Goal: Task Accomplishment & Management: Manage account settings

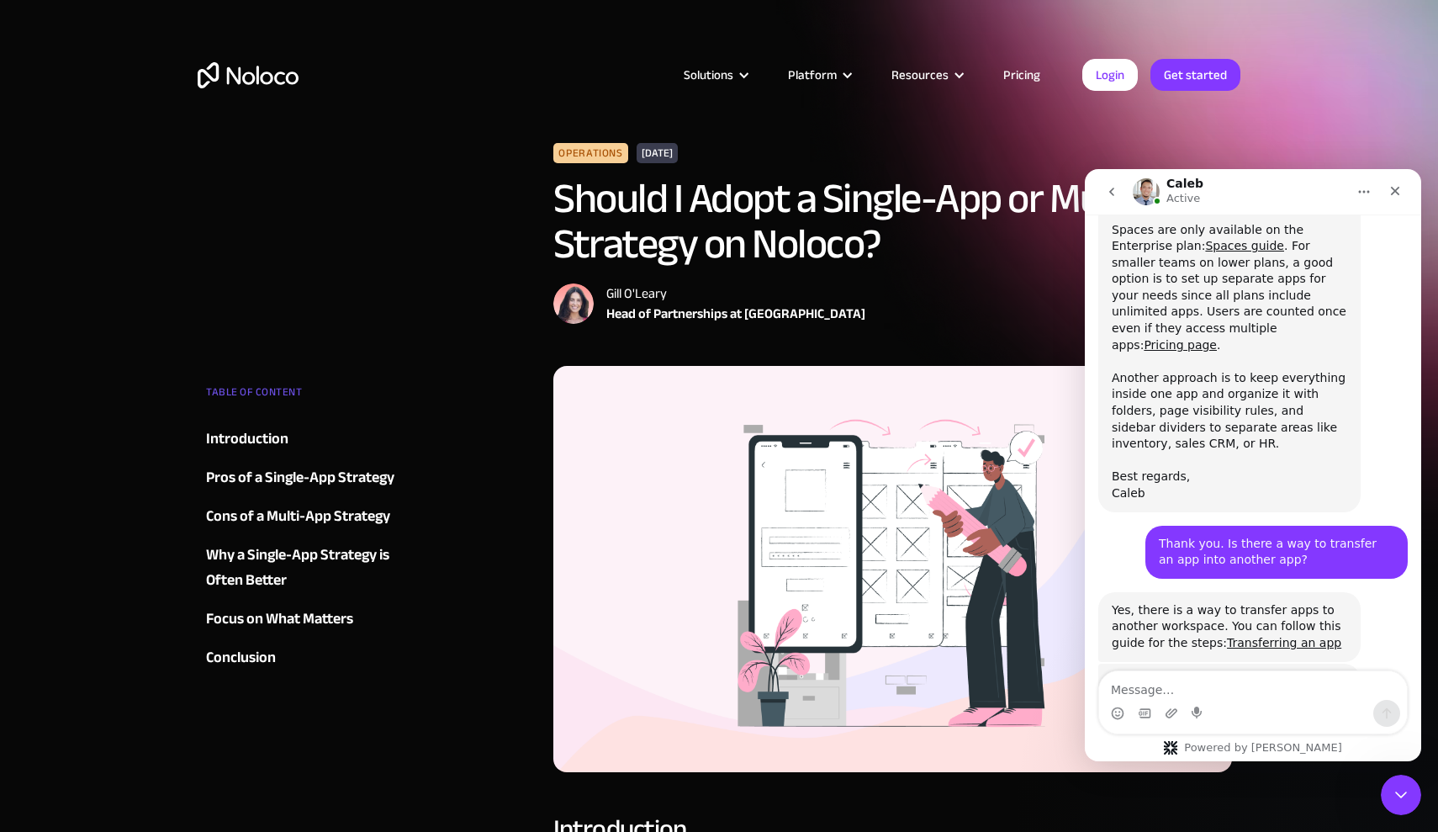
scroll to position [1473, 0]
click at [1261, 637] on link "Transferring an app" at bounding box center [1284, 643] width 114 height 13
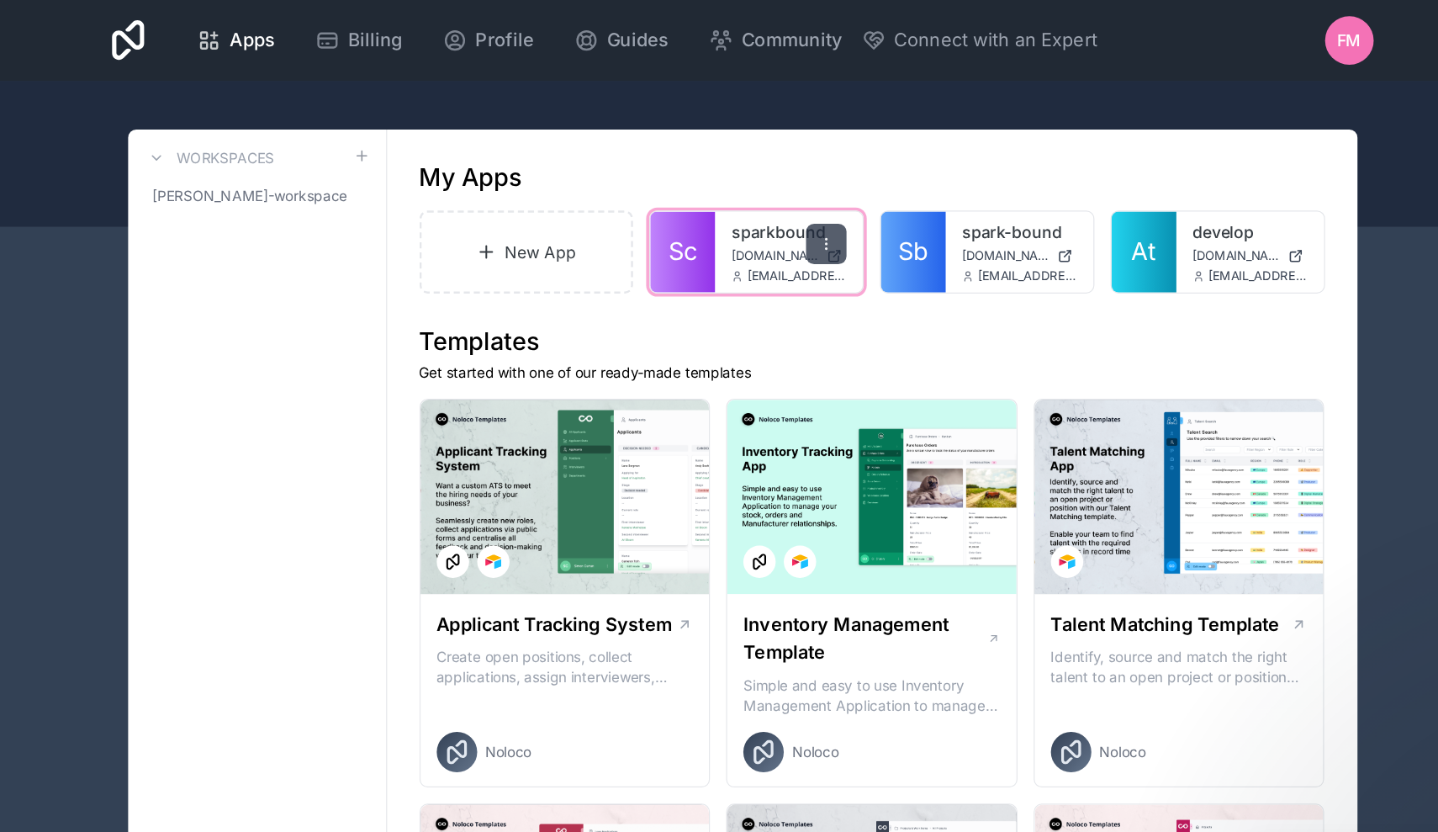
click at [782, 204] on icon at bounding box center [788, 202] width 13 height 13
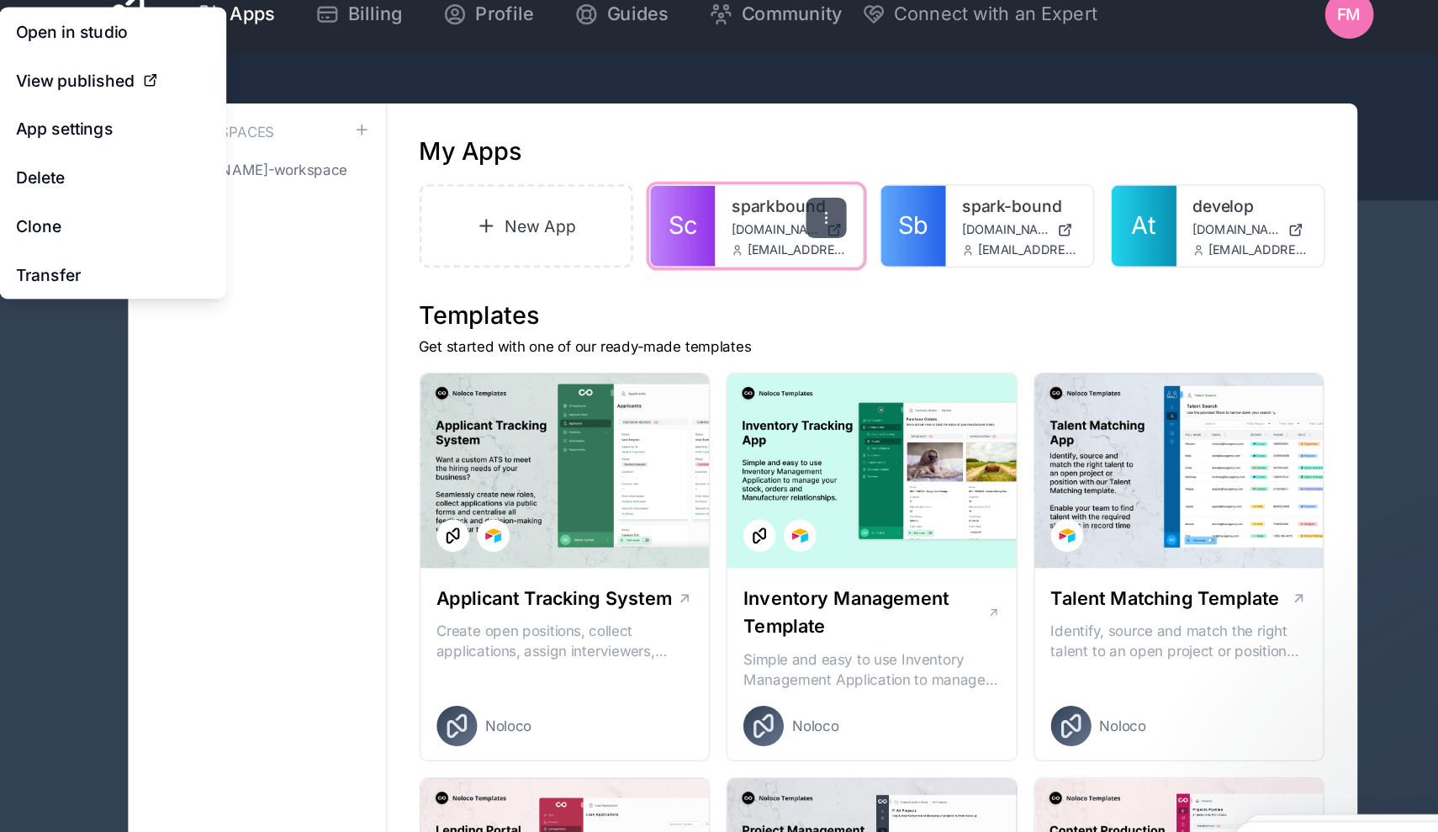
click at [772, 188] on div at bounding box center [789, 203] width 34 height 34
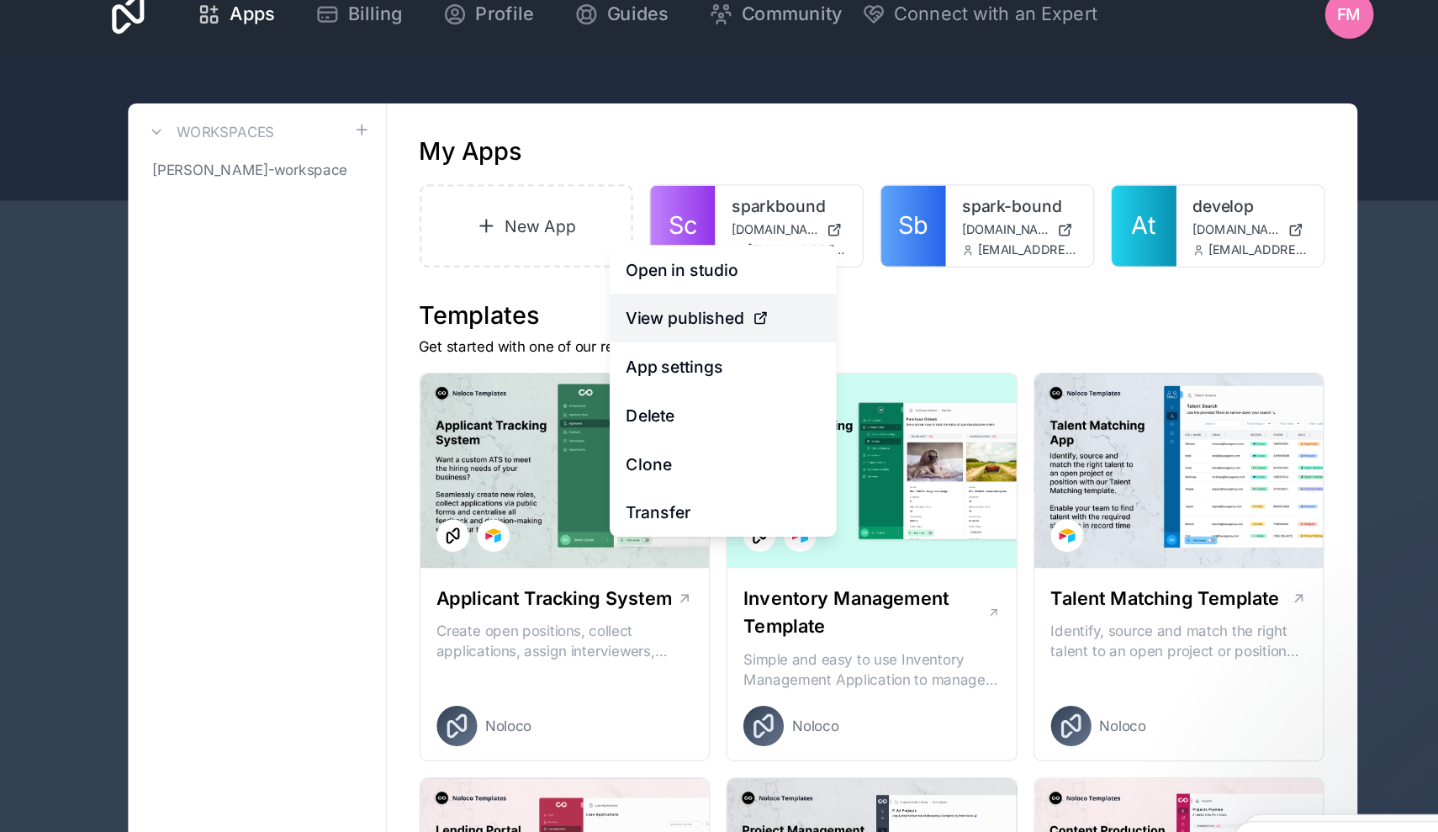
click at [609, 274] on link "View published" at bounding box center [703, 286] width 188 height 40
click at [727, 279] on icon at bounding box center [733, 285] width 13 height 13
click at [622, 276] on span "View published" at bounding box center [671, 286] width 98 height 20
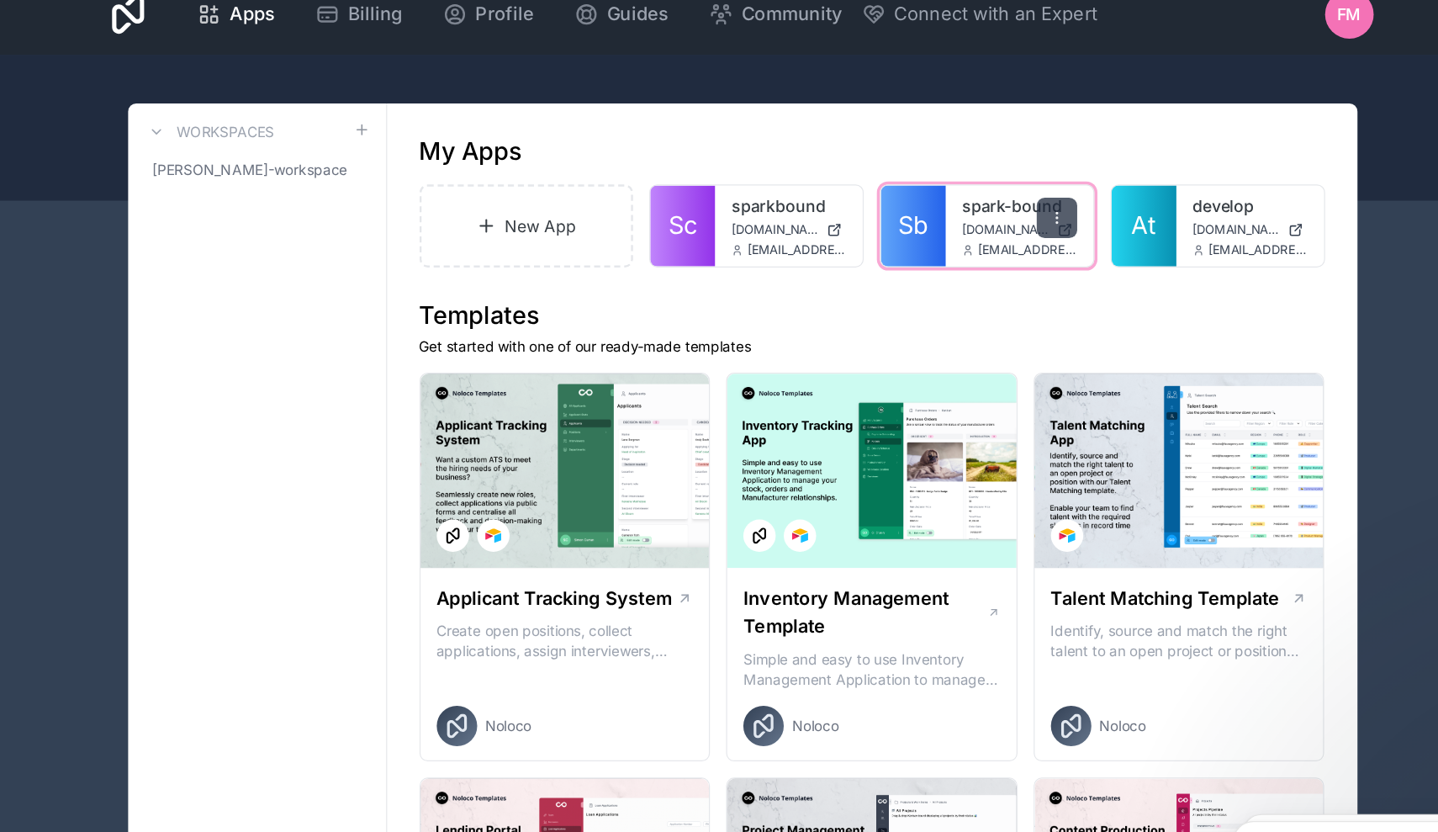
click at [980, 206] on icon at bounding box center [980, 206] width 1 height 1
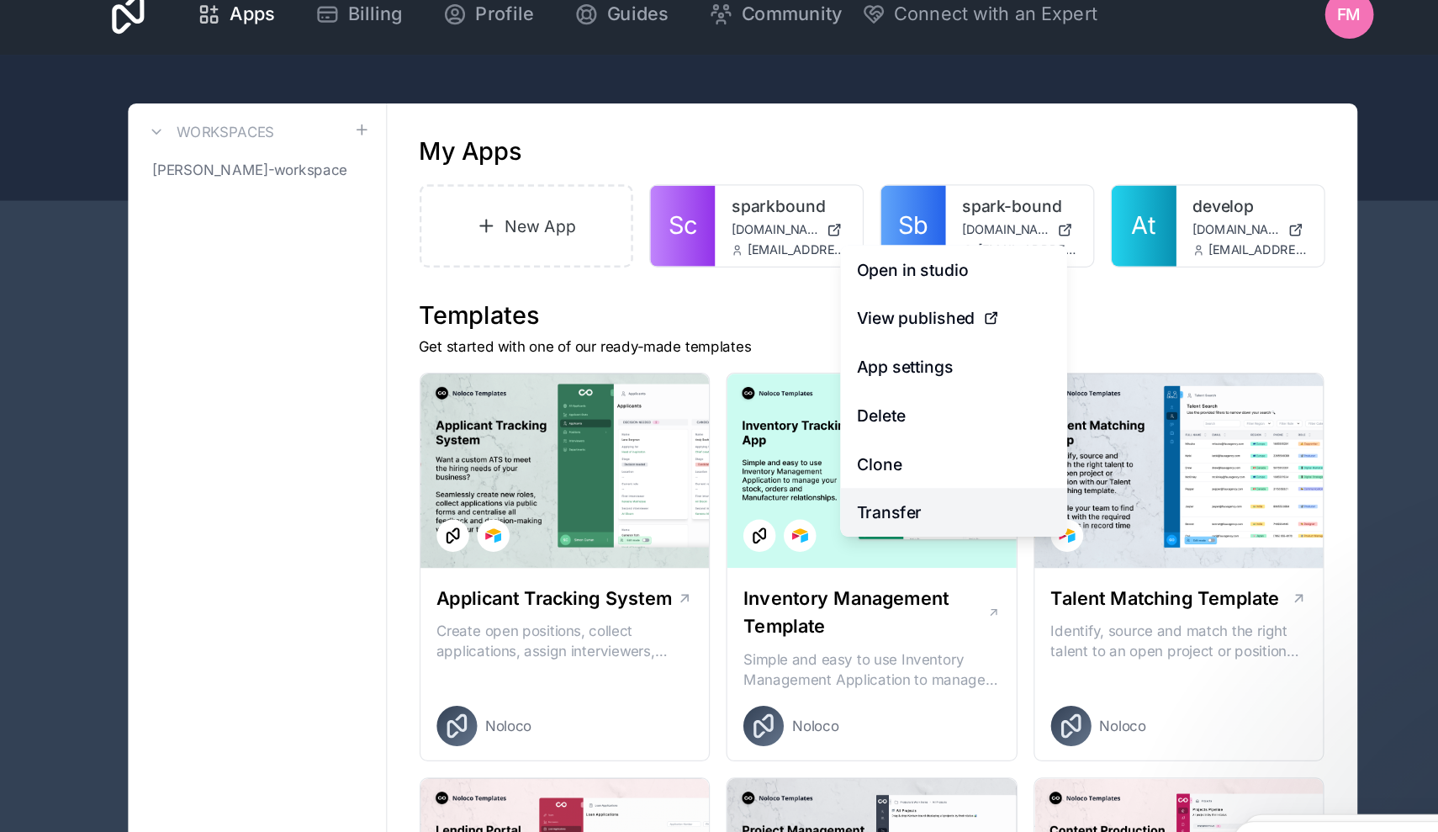
click at [801, 427] on link "Transfer" at bounding box center [895, 447] width 188 height 40
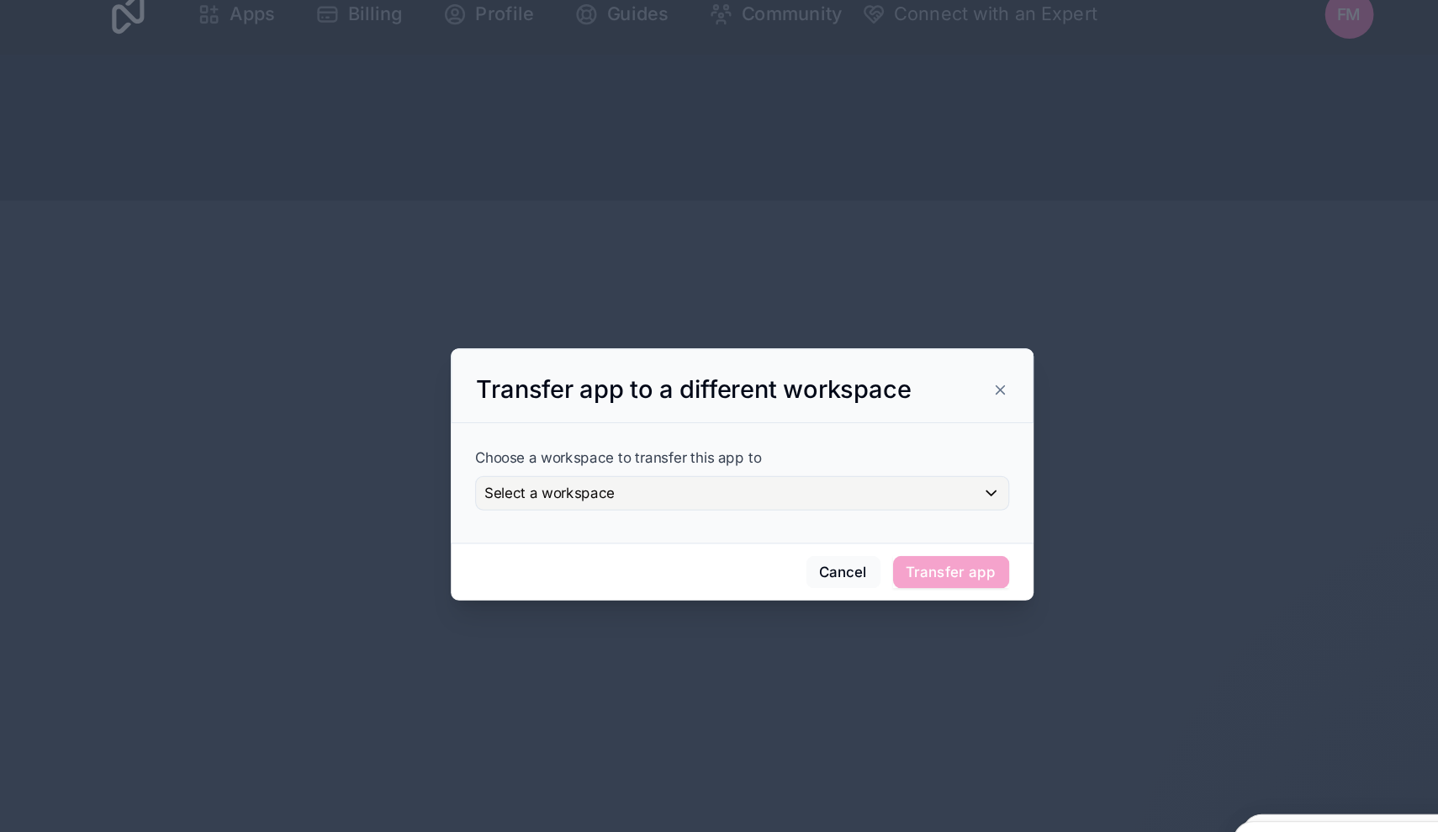
click at [663, 418] on div "Select a workspace" at bounding box center [719, 431] width 442 height 27
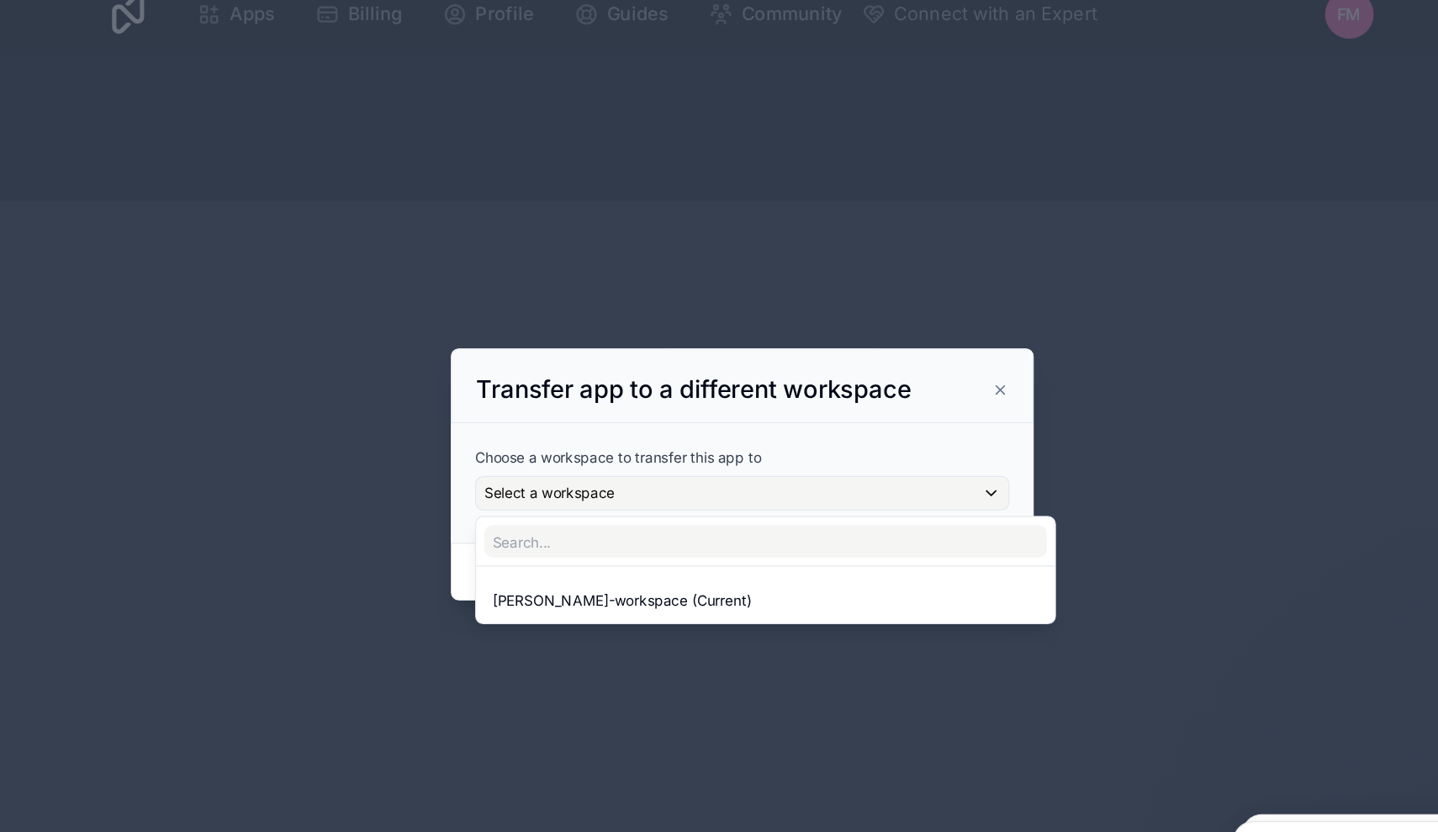
click at [741, 368] on div at bounding box center [719, 415] width 484 height 209
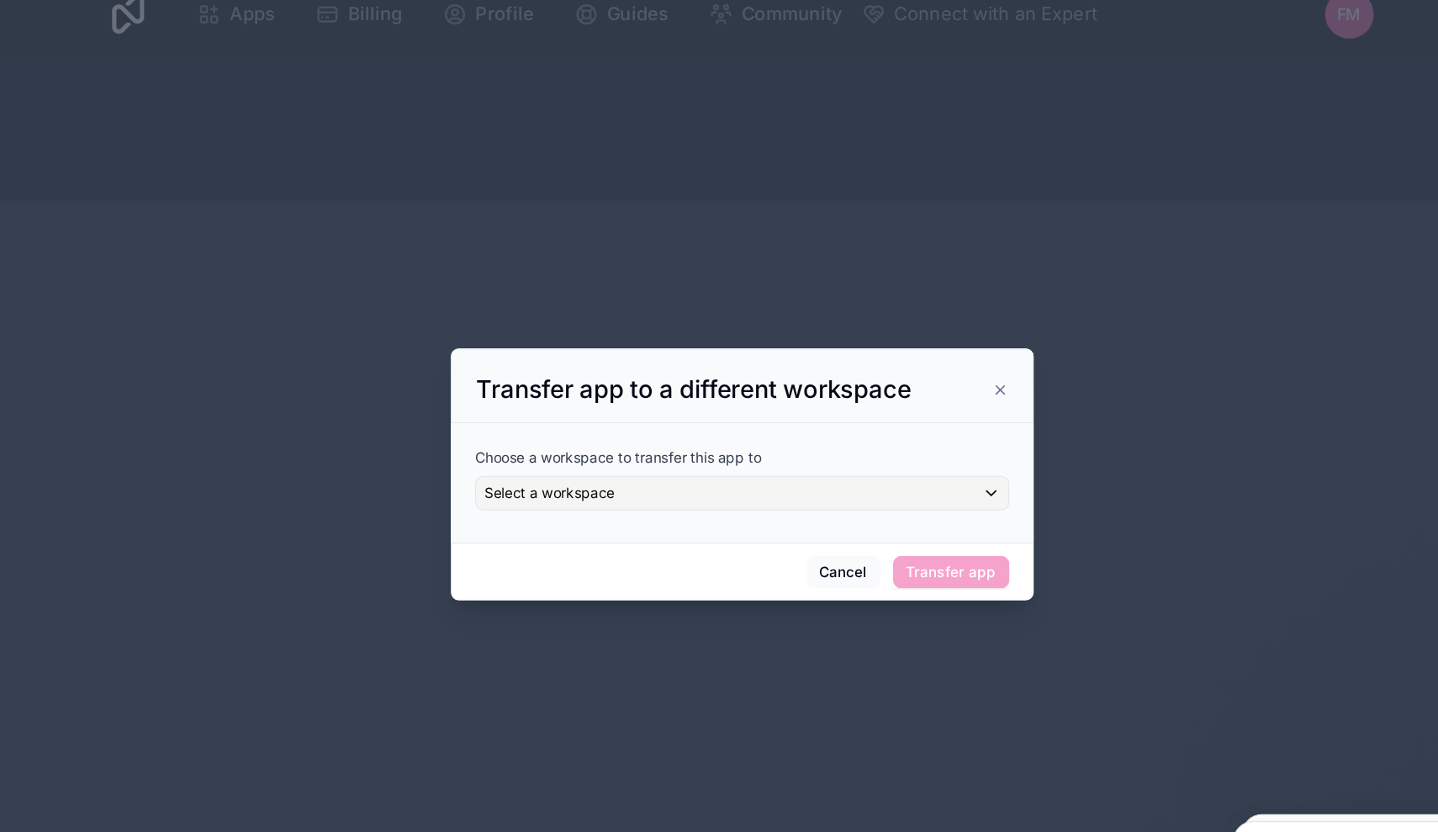
click at [679, 418] on div "Select a workspace" at bounding box center [719, 431] width 442 height 27
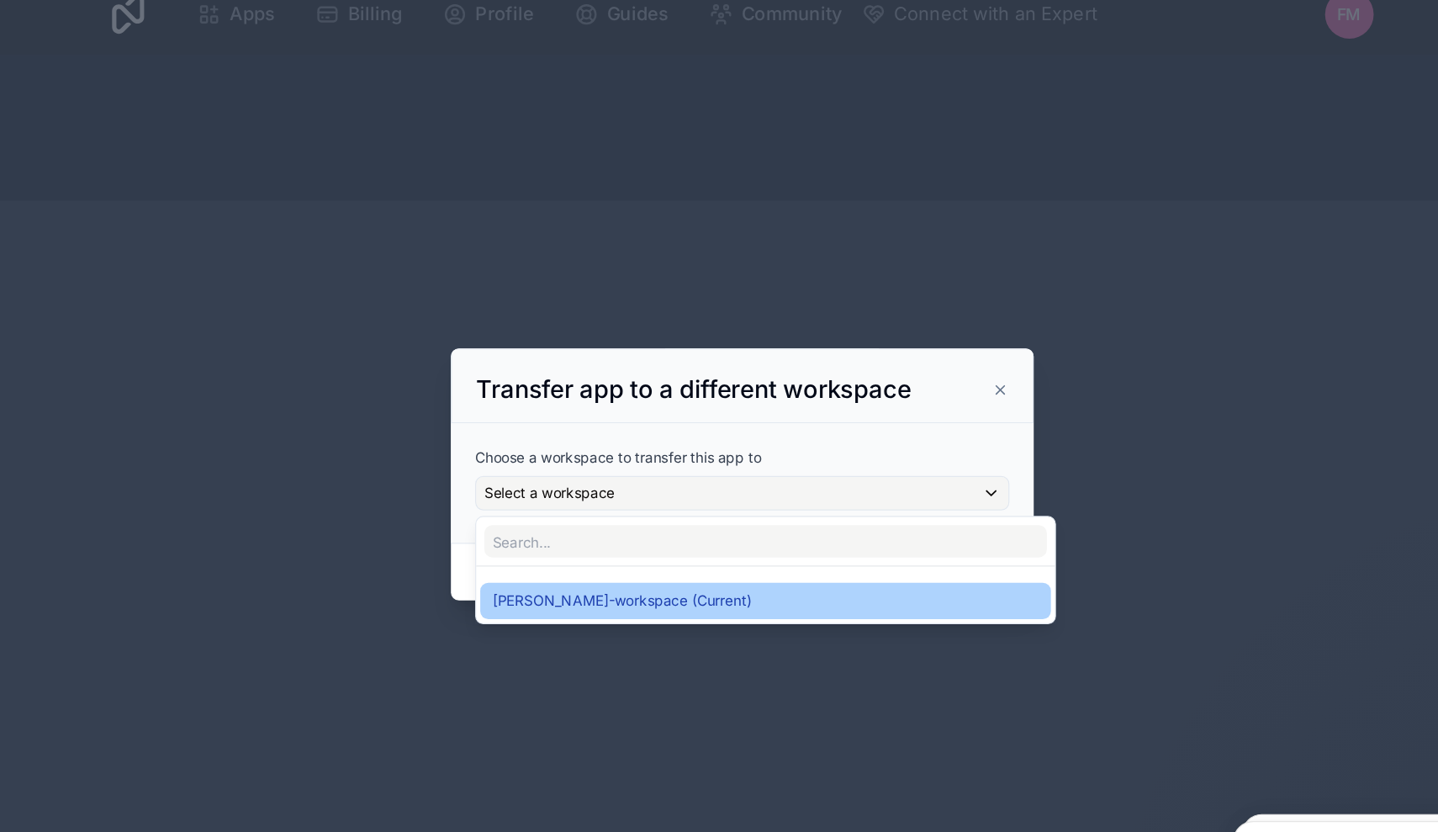
click at [530, 511] on span "francisco-martinez-workspace (Current)" at bounding box center [618, 521] width 215 height 20
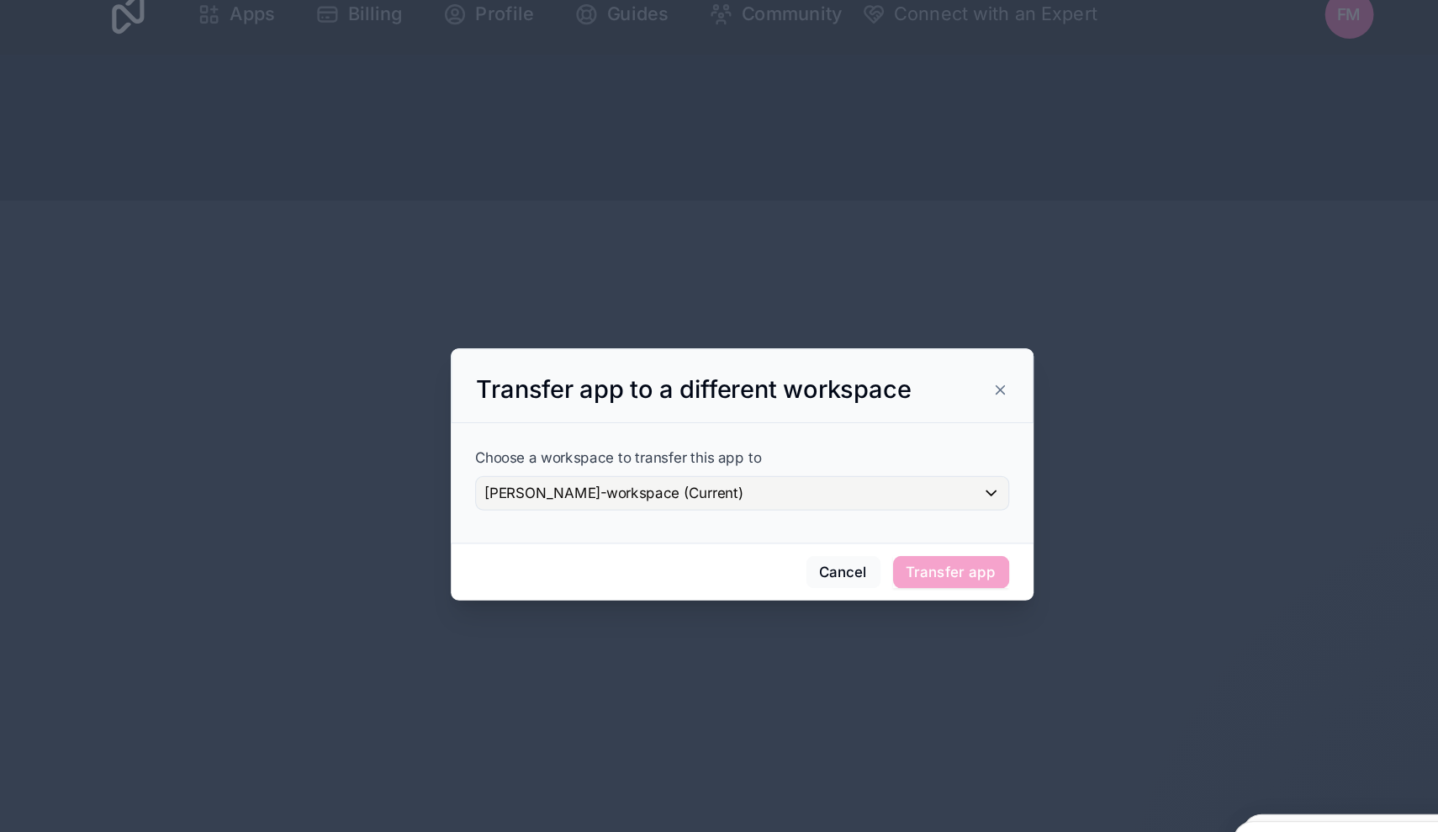
click at [779, 427] on div "Choose a workspace to transfer this app to francisco-martinez-workspace (Curren…" at bounding box center [719, 419] width 444 height 79
click at [790, 418] on div "francisco-martinez-workspace (Current)" at bounding box center [719, 431] width 442 height 27
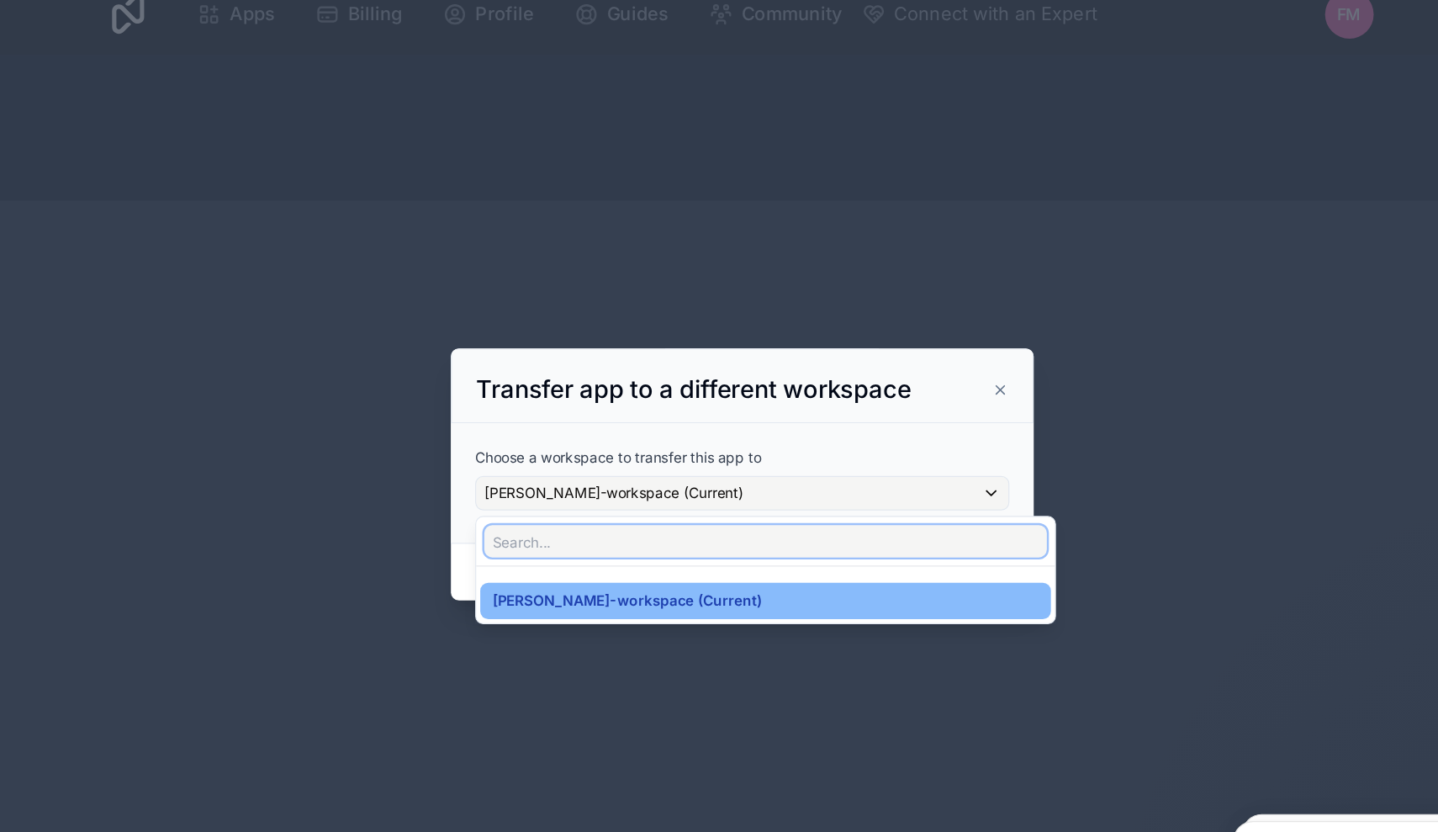
click at [540, 458] on input "text" at bounding box center [739, 471] width 468 height 27
click at [883, 330] on div at bounding box center [719, 416] width 1438 height 832
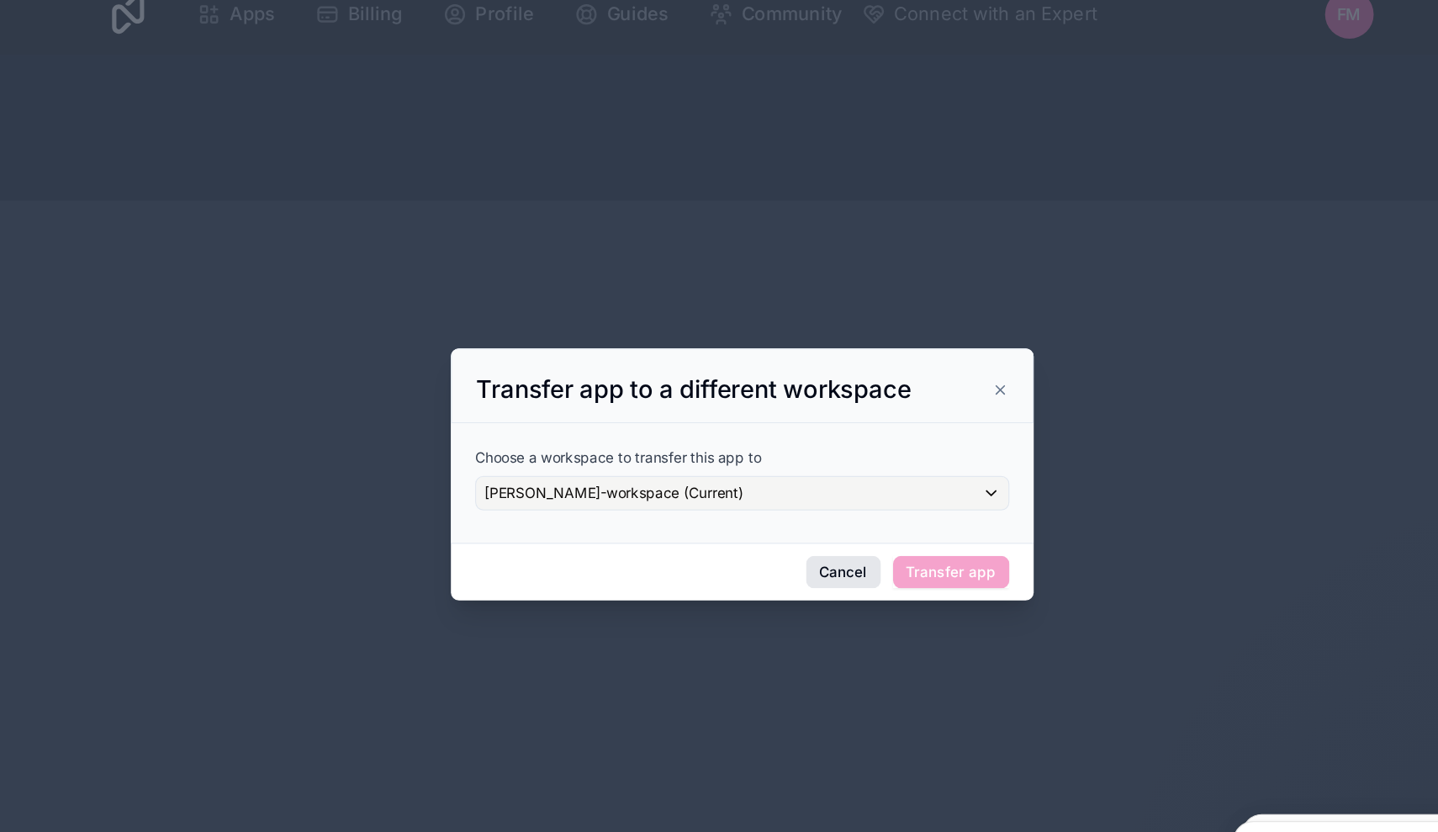
click at [772, 484] on button "Cancel" at bounding box center [803, 497] width 62 height 27
